Goal: Task Accomplishment & Management: Manage account settings

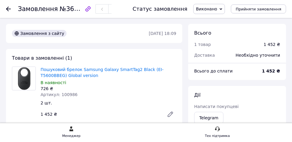
scroll to position [30, 0]
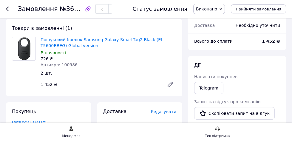
click at [8, 9] on icon at bounding box center [8, 9] width 5 height 5
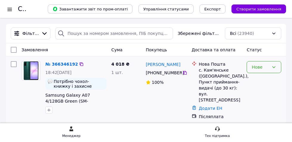
click at [274, 69] on icon at bounding box center [273, 67] width 5 height 5
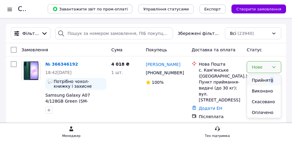
click at [269, 77] on li "Прийнято" at bounding box center [264, 80] width 34 height 11
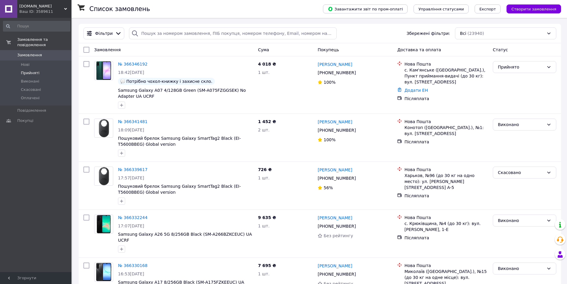
click at [42, 71] on li "Прийняті" at bounding box center [36, 73] width 73 height 8
click at [524, 75] on div "Прийнято" at bounding box center [525, 85] width 68 height 52
click at [508, 72] on div "Прийнято" at bounding box center [524, 67] width 63 height 12
click at [508, 76] on li "Виконано" at bounding box center [524, 80] width 63 height 11
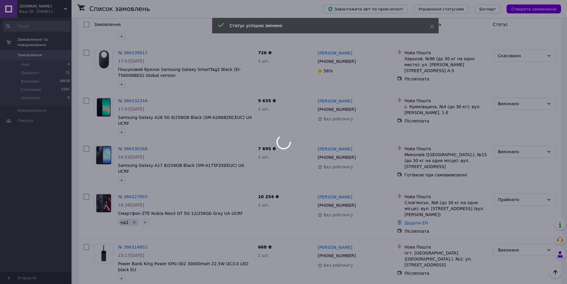
scroll to position [119, 0]
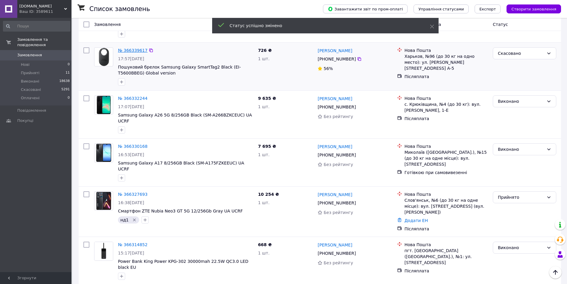
click at [127, 50] on link "№ 366339617" at bounding box center [133, 50] width 30 height 5
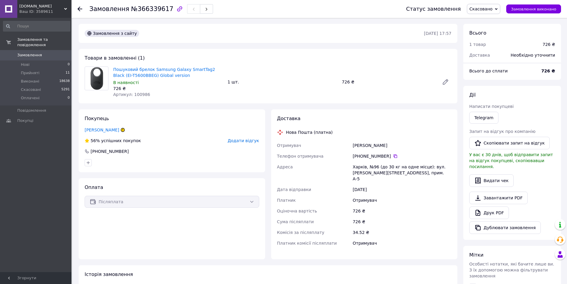
click at [80, 13] on div at bounding box center [83, 9] width 12 height 18
click at [80, 11] on div at bounding box center [79, 9] width 5 height 6
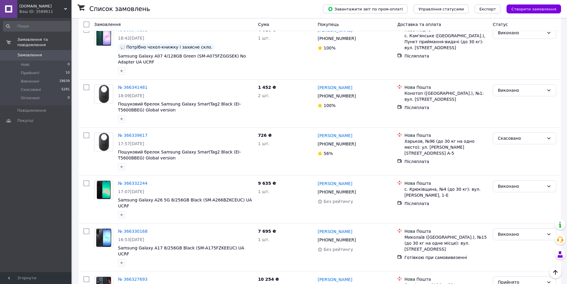
scroll to position [30, 0]
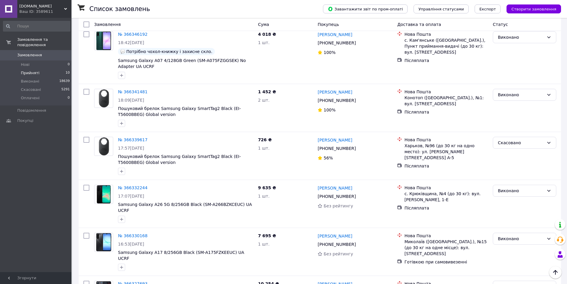
click at [51, 69] on li "Прийняті 10" at bounding box center [36, 73] width 73 height 8
